Goal: Find specific page/section: Find specific page/section

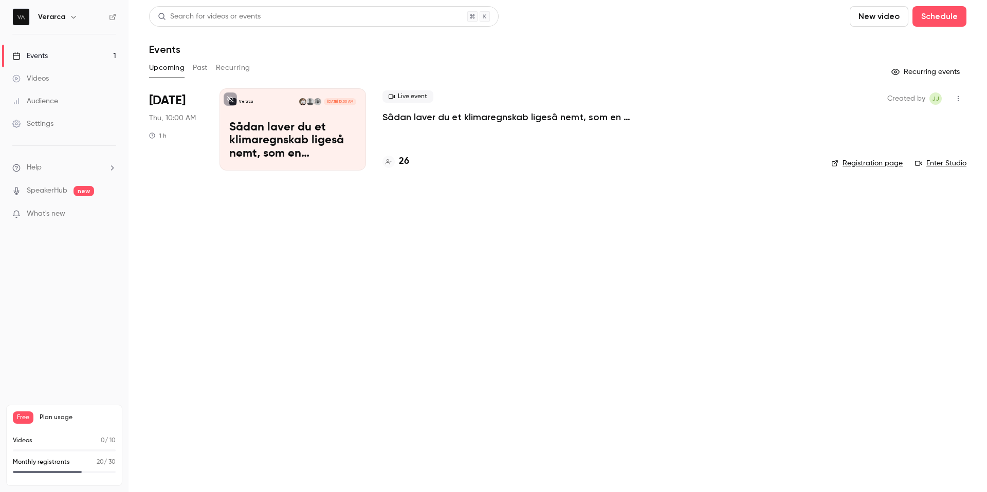
click at [545, 276] on main "Search for videos or events New video Schedule Events Upcoming Past Recurring R…" at bounding box center [558, 246] width 858 height 492
